Goal: Check status: Check status

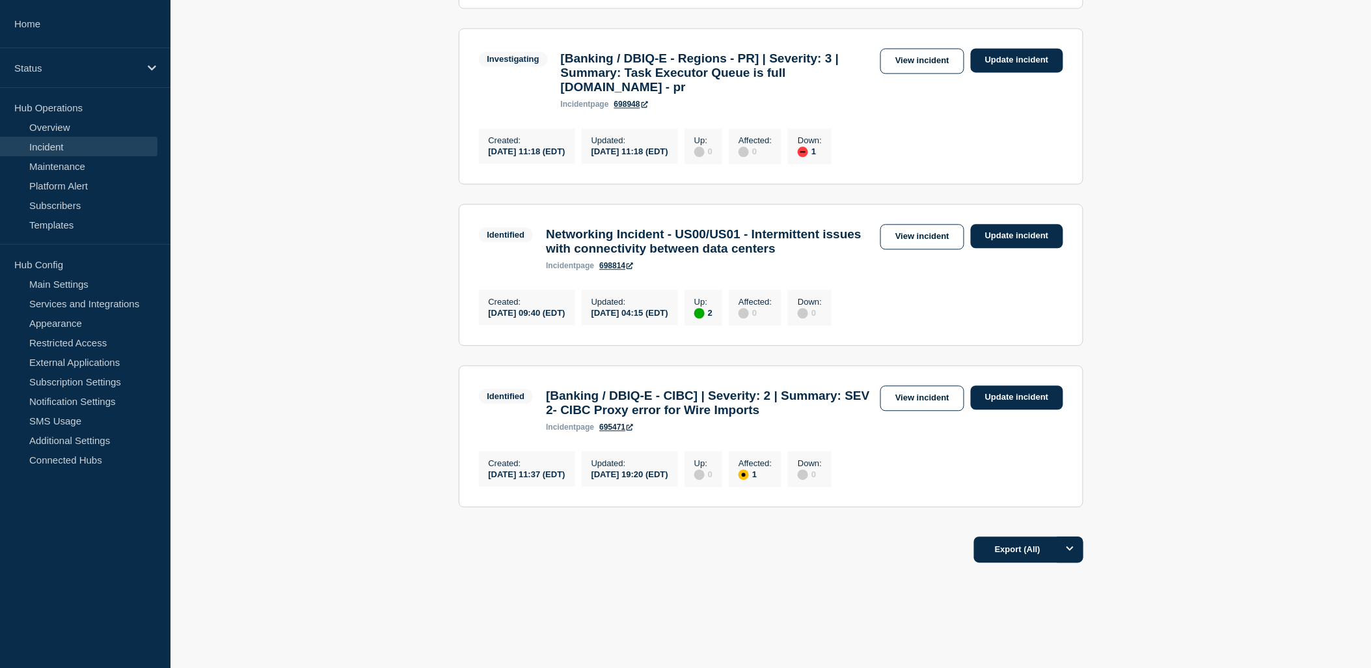
scroll to position [723, 0]
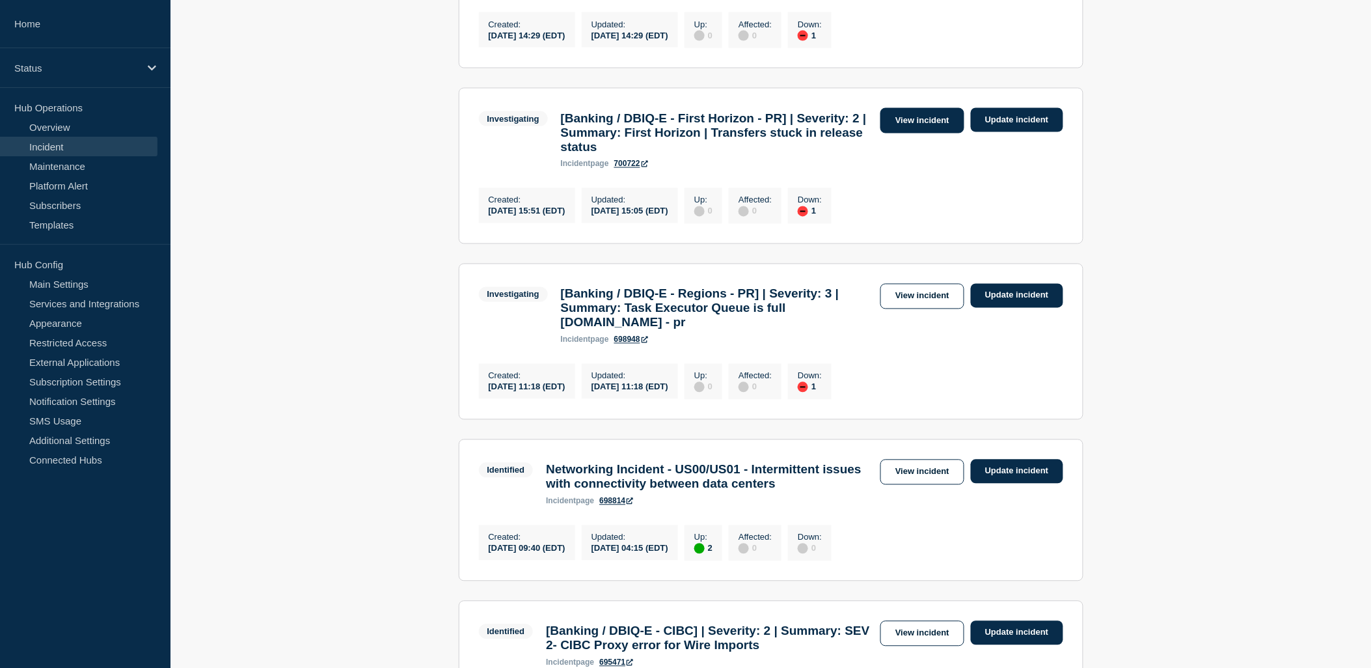
click at [912, 133] on link "View incident" at bounding box center [922, 120] width 84 height 25
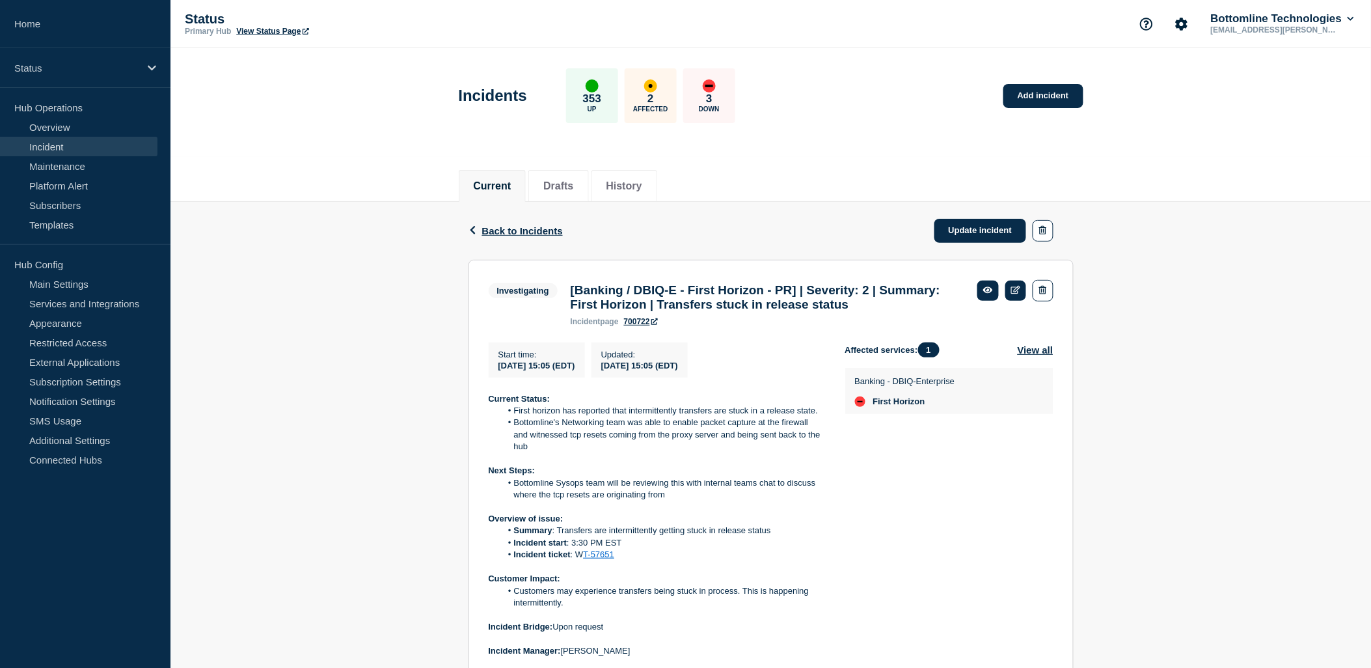
click at [67, 148] on link "Incident" at bounding box center [78, 147] width 157 height 20
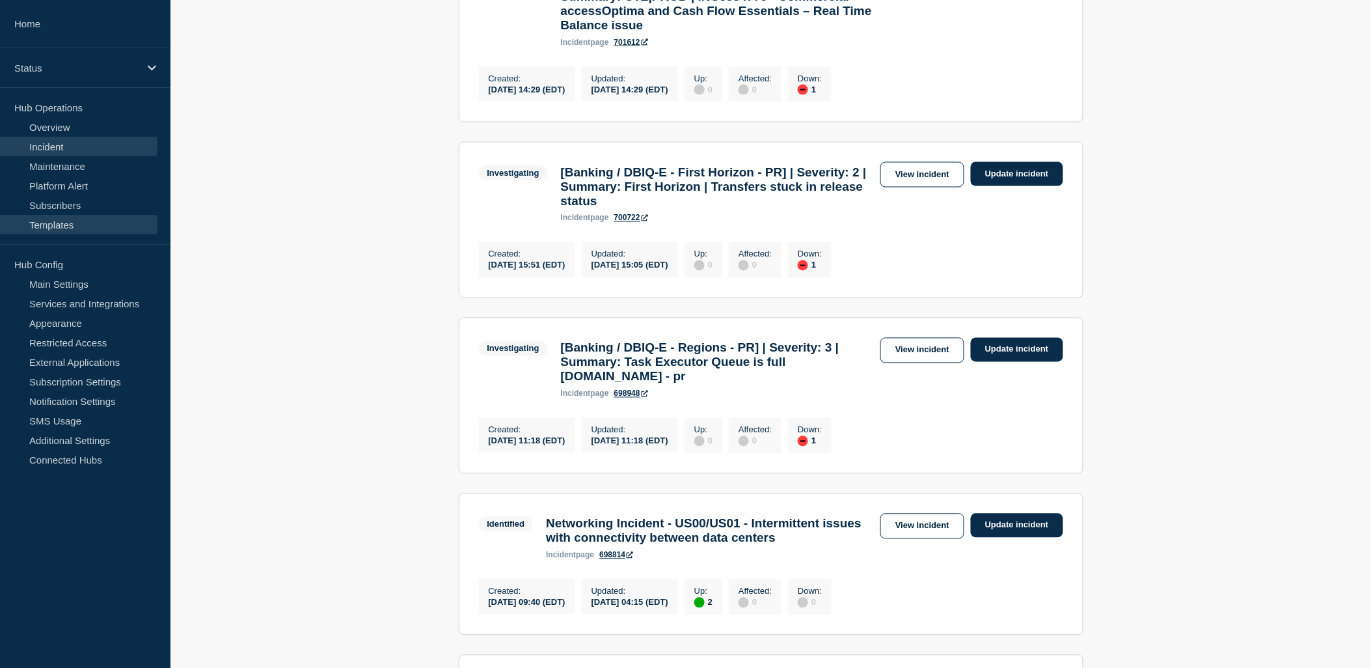
scroll to position [506, 0]
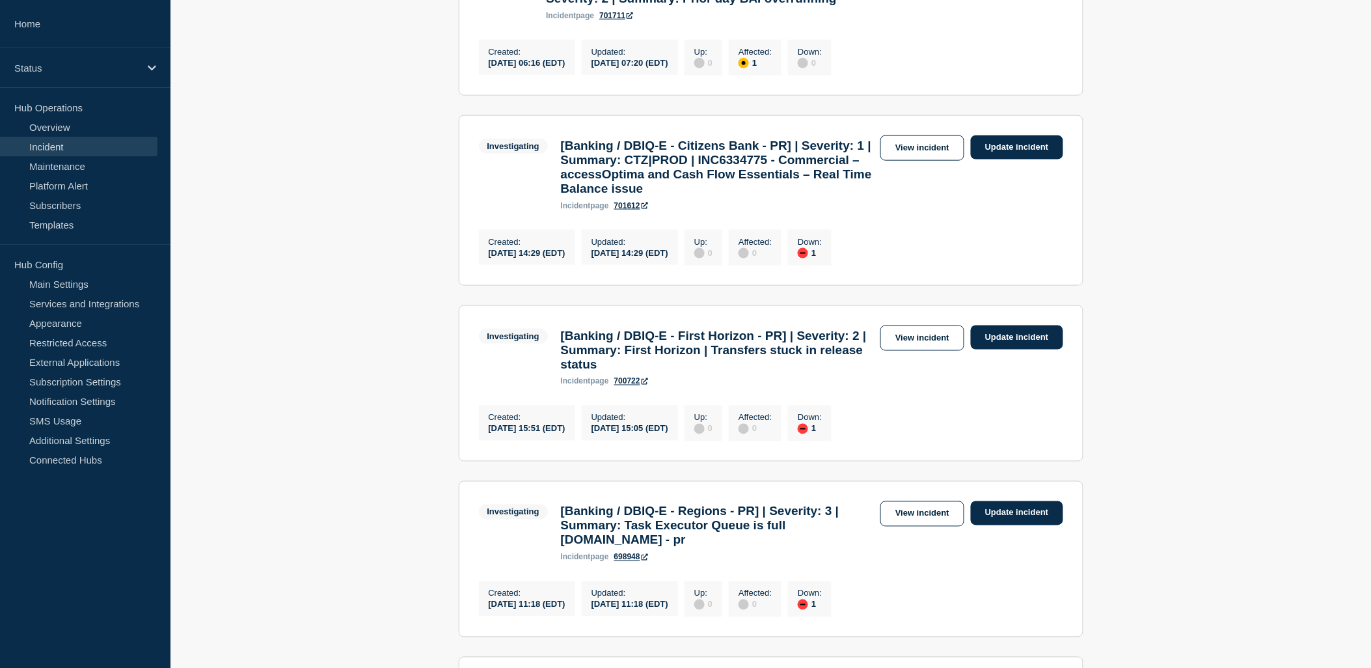
click at [99, 143] on link "Incident" at bounding box center [78, 147] width 157 height 20
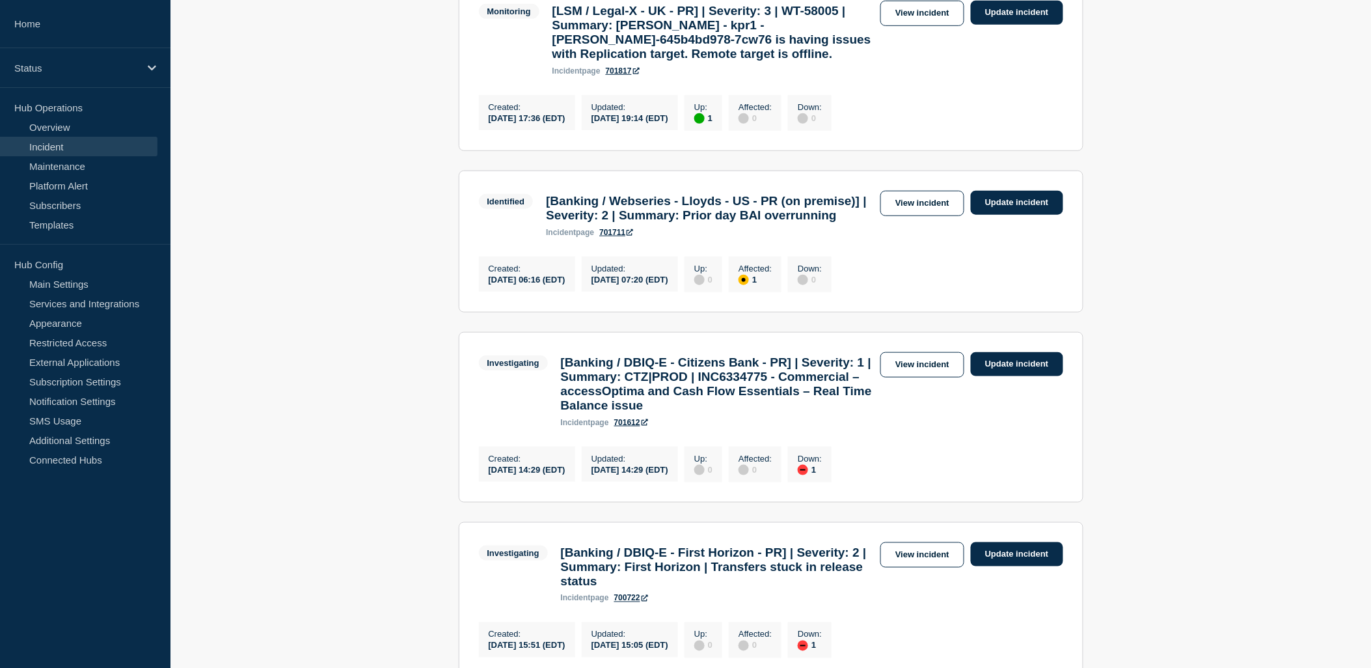
scroll to position [0, 0]
